Goal: Navigation & Orientation: Find specific page/section

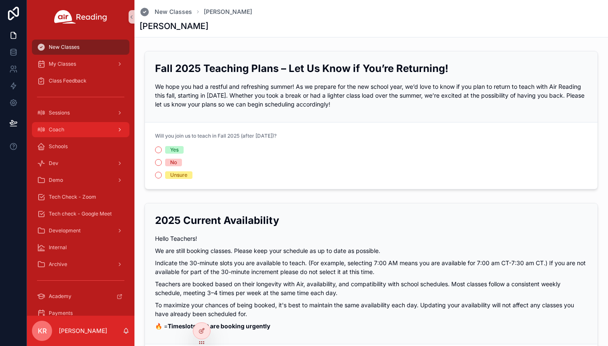
click at [80, 134] on div "Coach" at bounding box center [80, 129] width 87 height 13
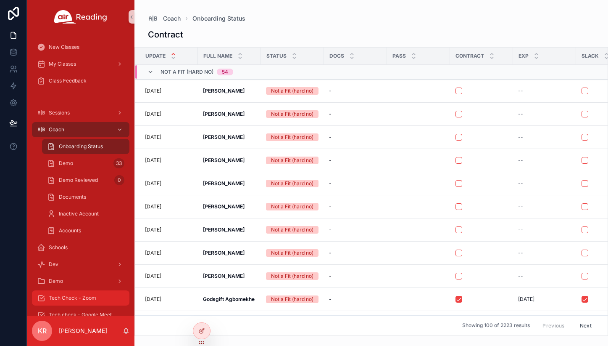
click at [86, 295] on span "Tech Check - Zoom" at bounding box center [73, 297] width 48 height 7
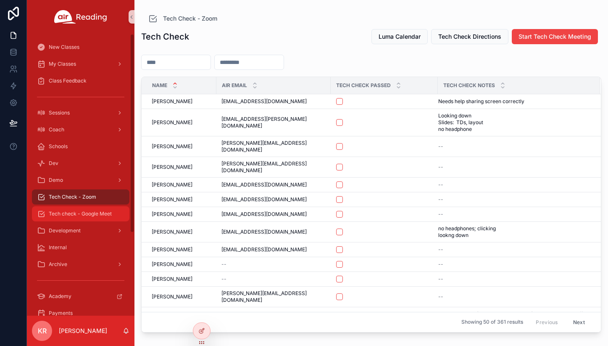
click at [81, 216] on span "Tech check - Google Meet" at bounding box center [80, 213] width 63 height 7
